Goal: Navigation & Orientation: Go to known website

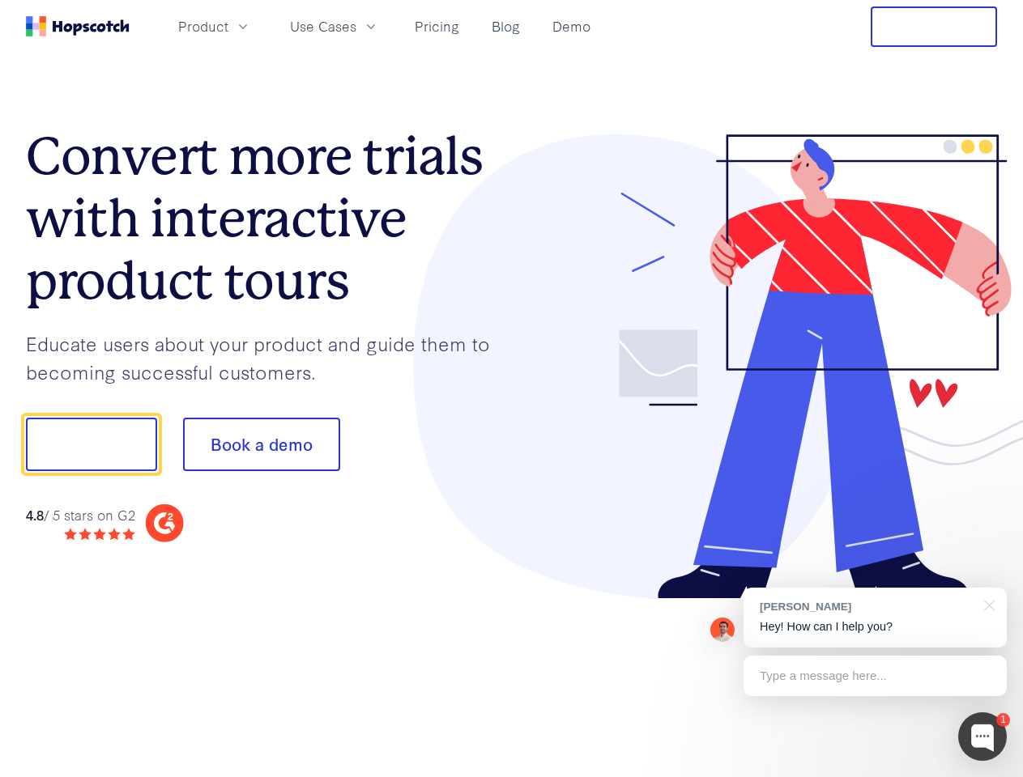
click at [512, 389] on div at bounding box center [755, 367] width 486 height 466
click at [228, 26] on span "Product" at bounding box center [203, 26] width 50 height 20
click at [356, 26] on span "Use Cases" at bounding box center [323, 26] width 66 height 20
click at [934, 27] on button "Free Trial" at bounding box center [933, 26] width 126 height 40
click at [91, 445] on button "Show me!" at bounding box center [91, 444] width 131 height 53
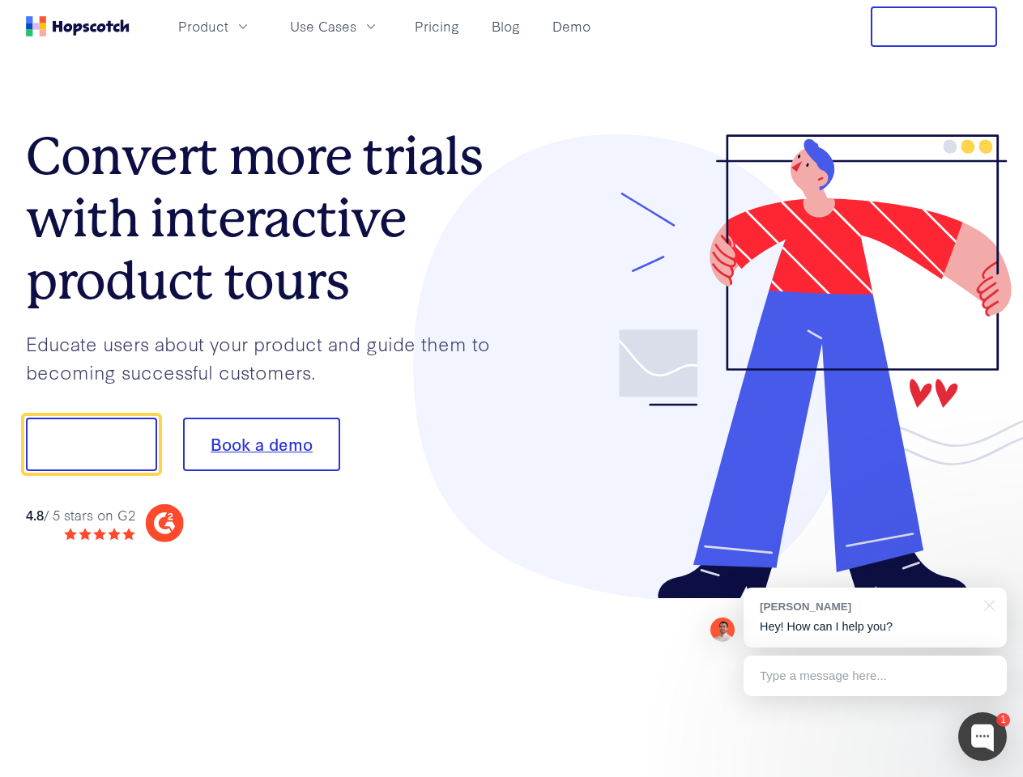
click at [261, 445] on button "Book a demo" at bounding box center [261, 444] width 157 height 53
click at [982, 737] on div at bounding box center [982, 737] width 49 height 49
click at [874, 618] on div "[PERSON_NAME] Hey! How can I help you?" at bounding box center [874, 618] width 263 height 60
click at [986, 604] on div at bounding box center [855, 442] width 304 height 540
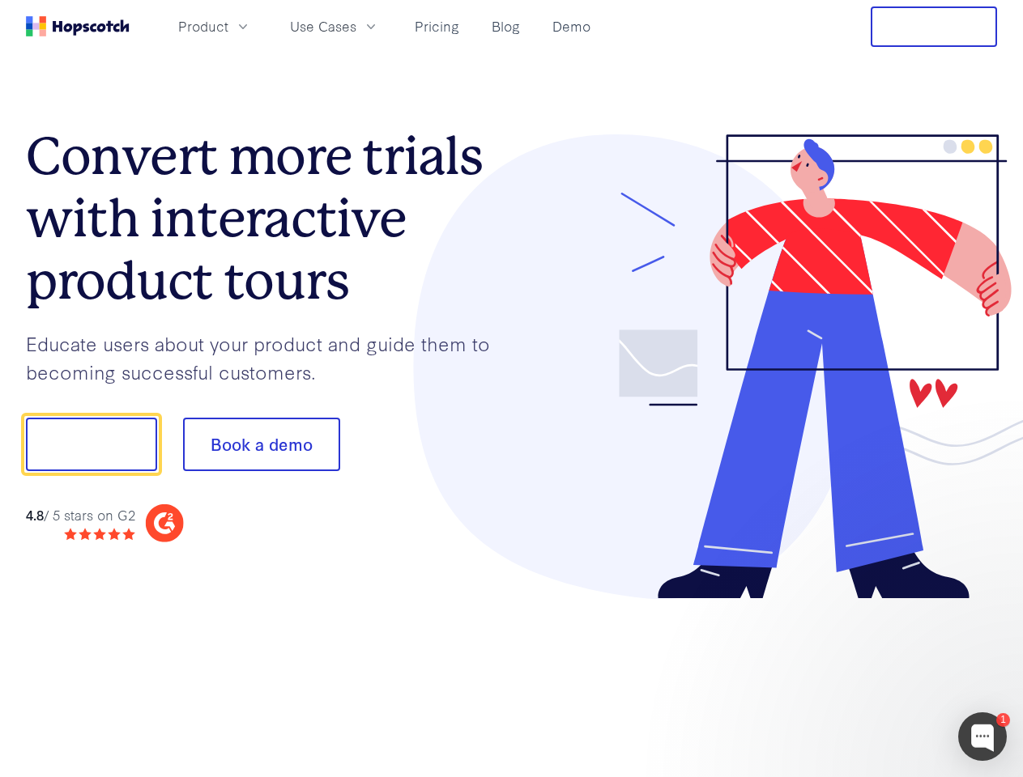
click at [874, 676] on div at bounding box center [855, 550] width 304 height 323
